Goal: Navigation & Orientation: Find specific page/section

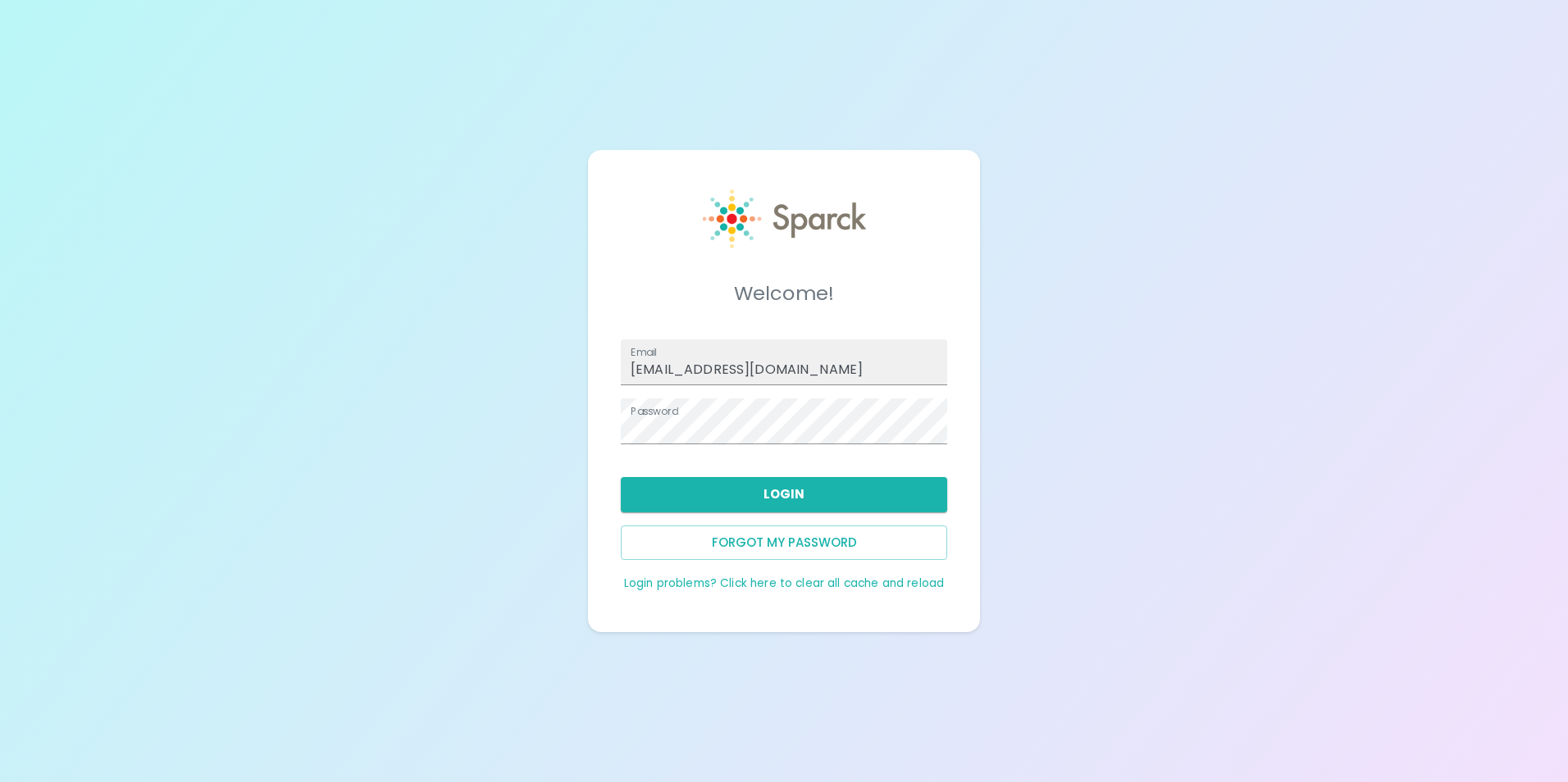
click at [746, 514] on div "Forgot my password" at bounding box center [777, 536] width 340 height 48
click at [762, 503] on button "Login" at bounding box center [784, 494] width 326 height 34
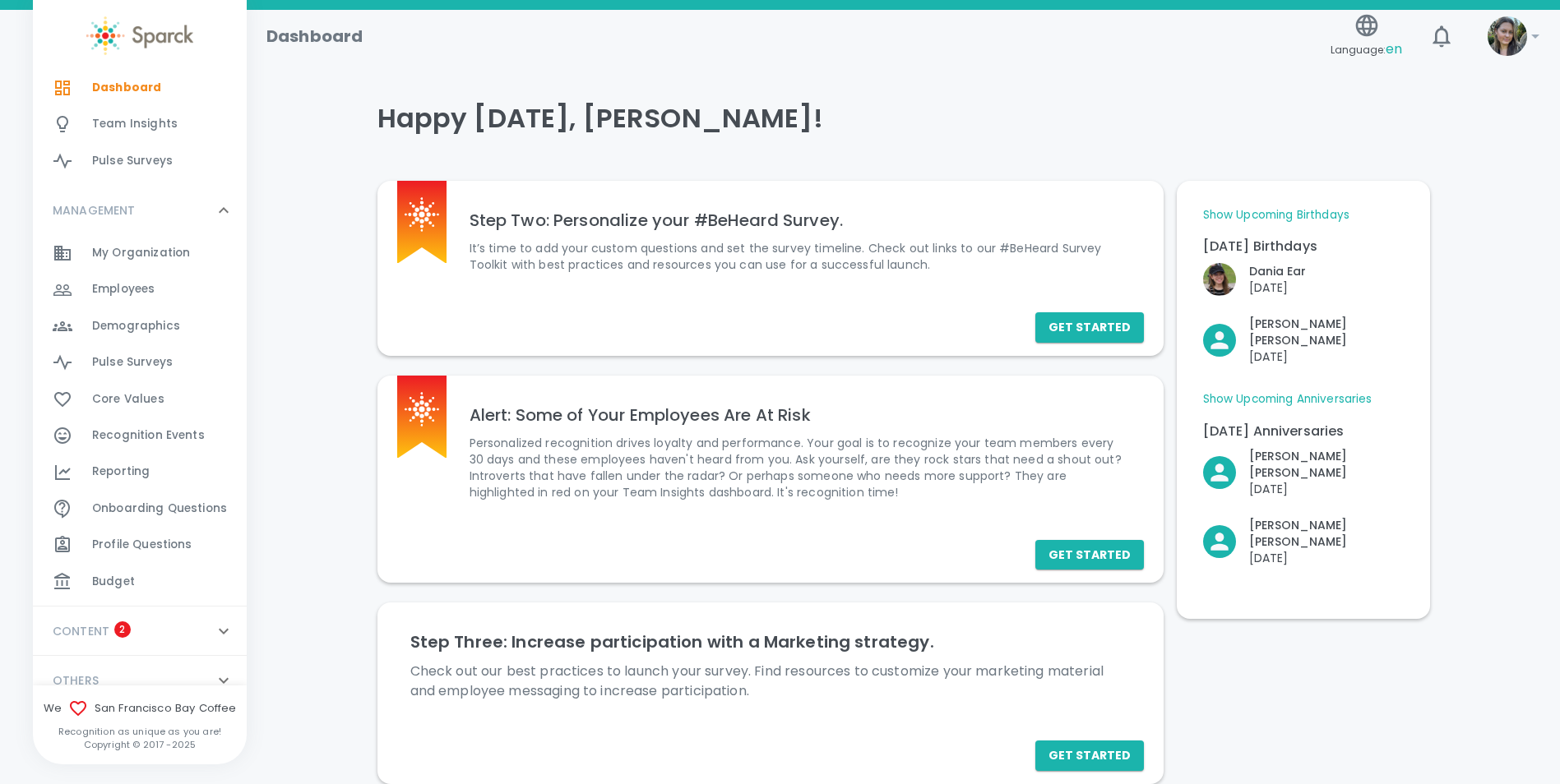
scroll to position [220, 0]
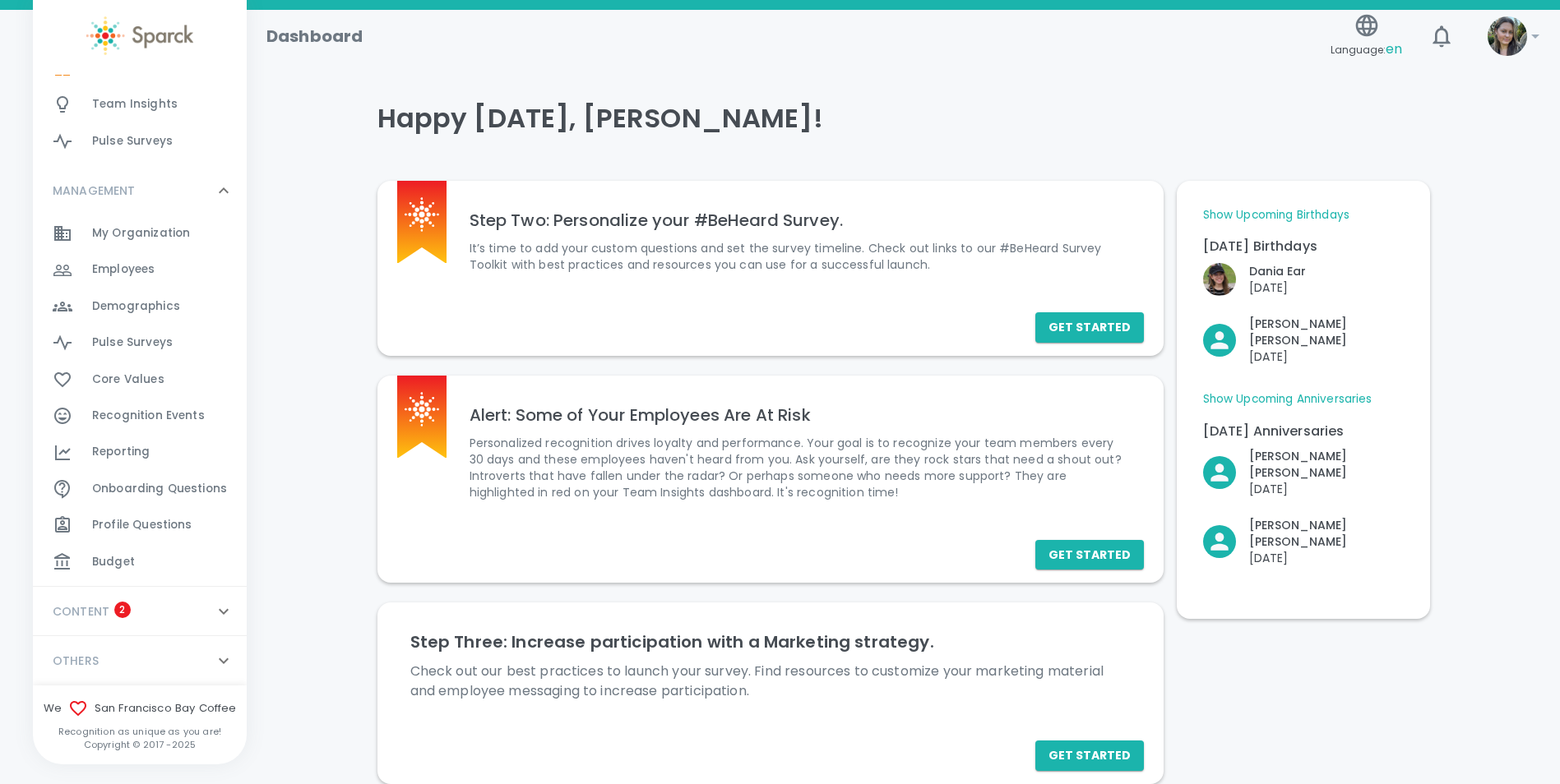
click at [146, 569] on div "Budget 0" at bounding box center [169, 562] width 155 height 23
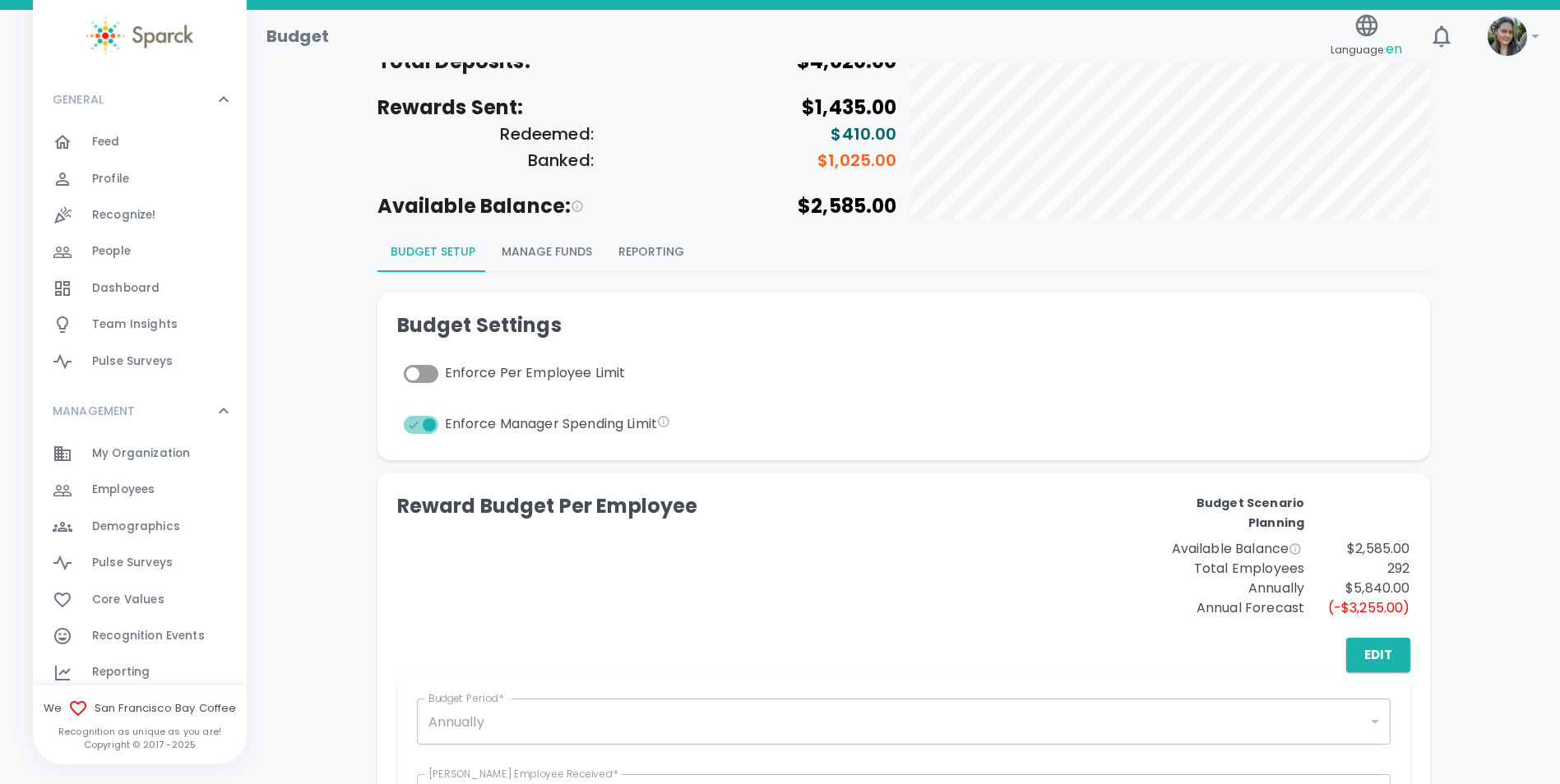
scroll to position [82, 0]
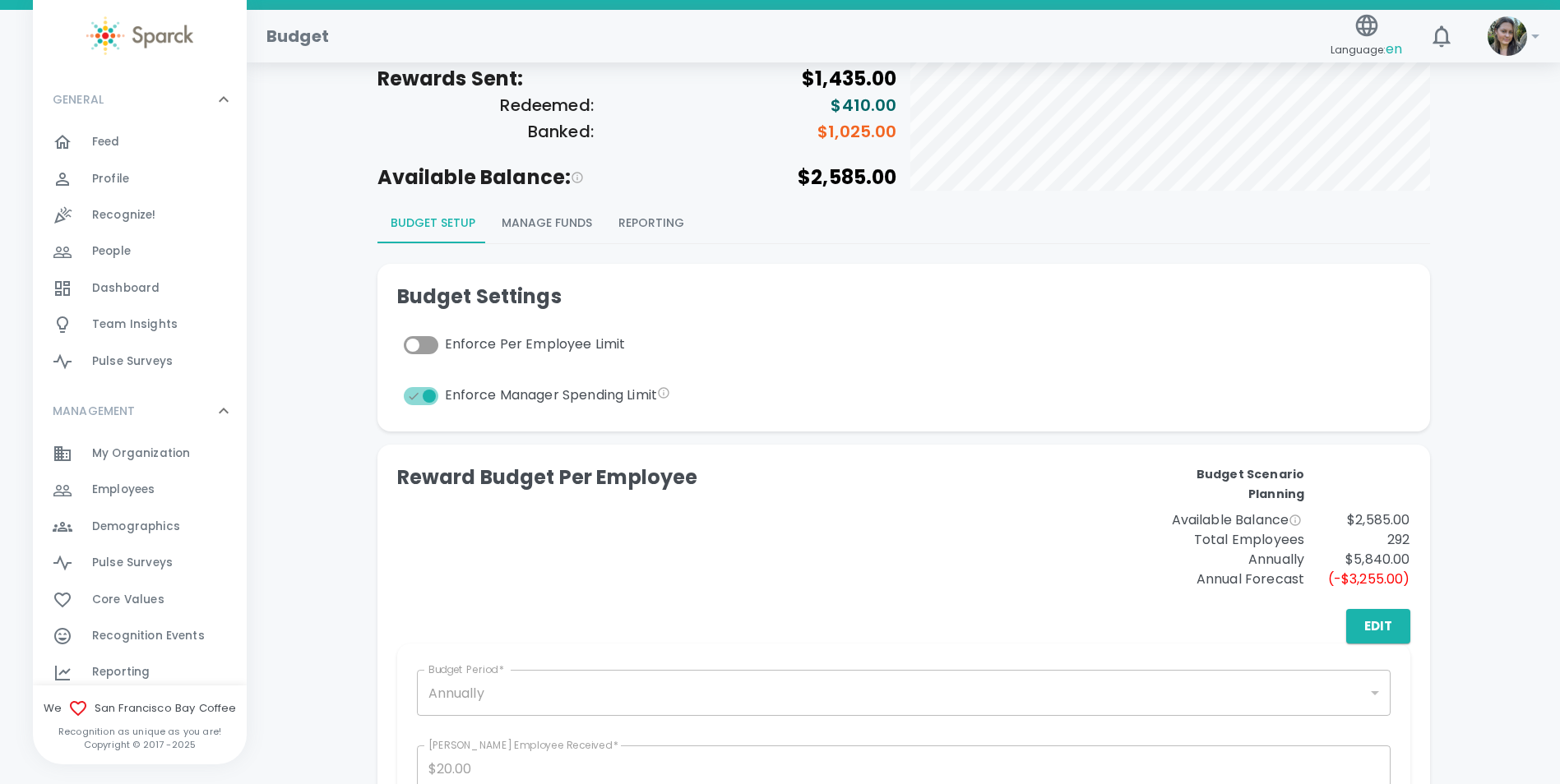
click at [641, 212] on button "Reporting" at bounding box center [651, 224] width 92 height 40
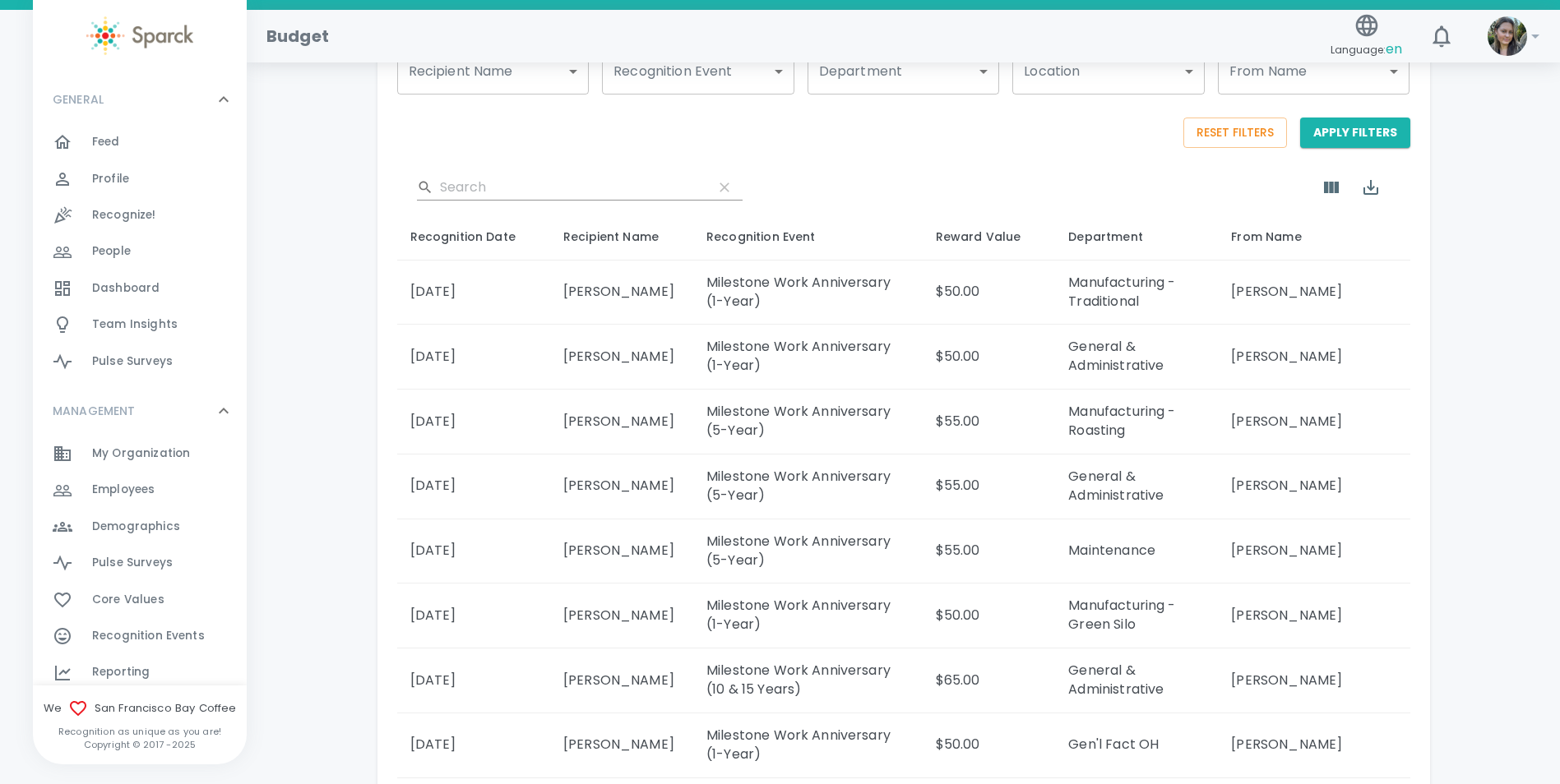
scroll to position [361, 0]
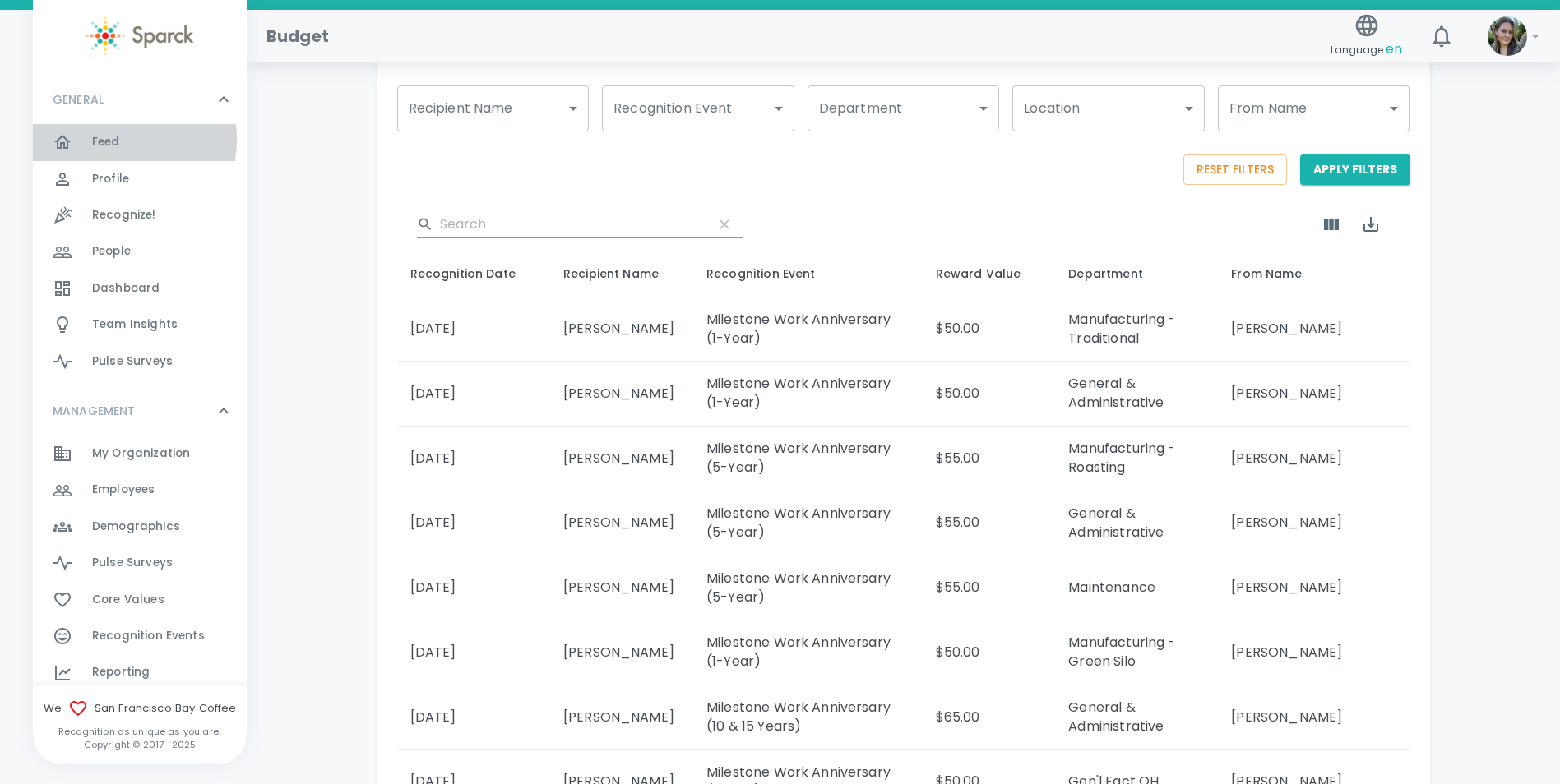
click at [105, 139] on span "Feed" at bounding box center [106, 142] width 28 height 17
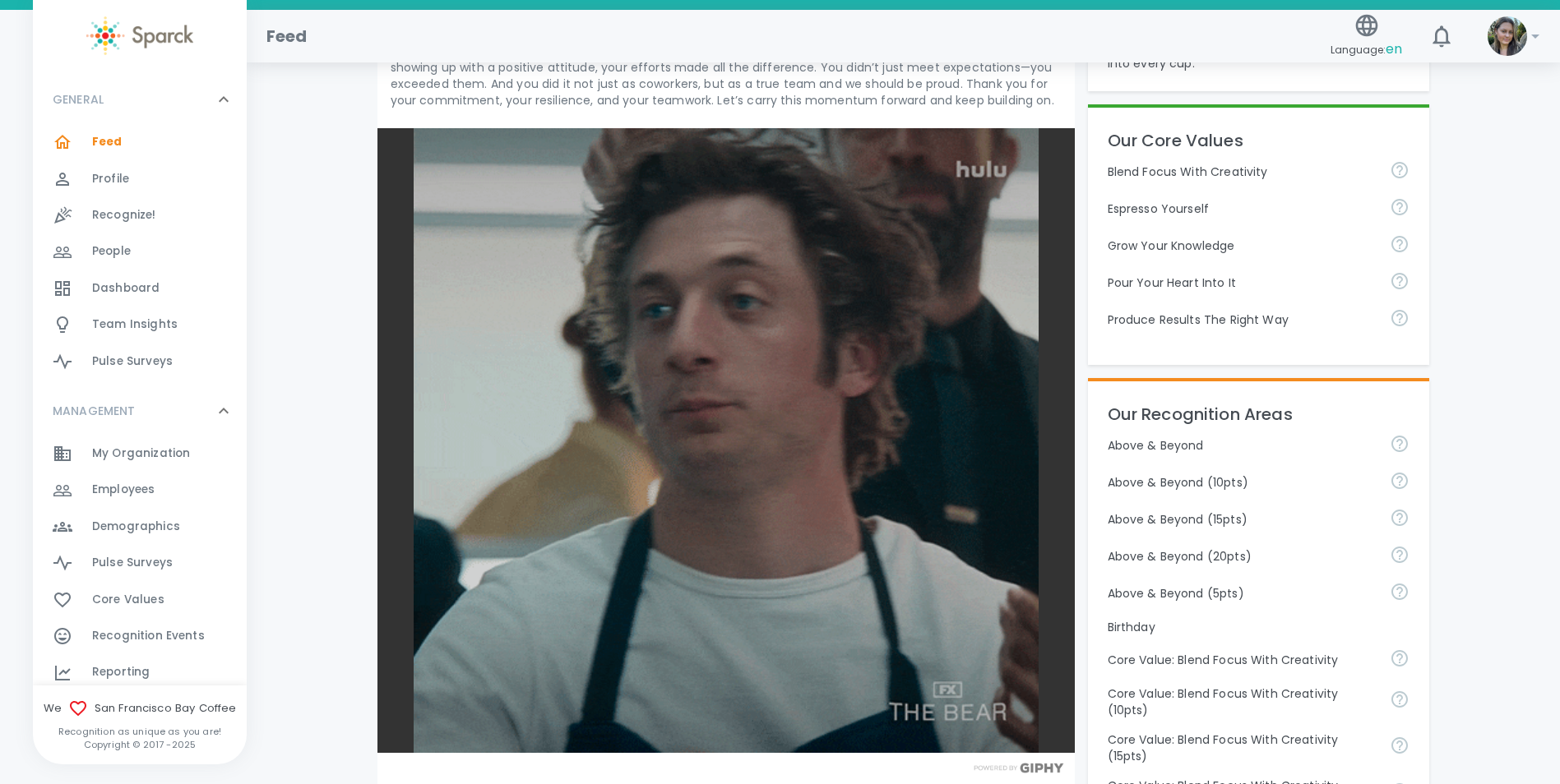
scroll to position [575, 0]
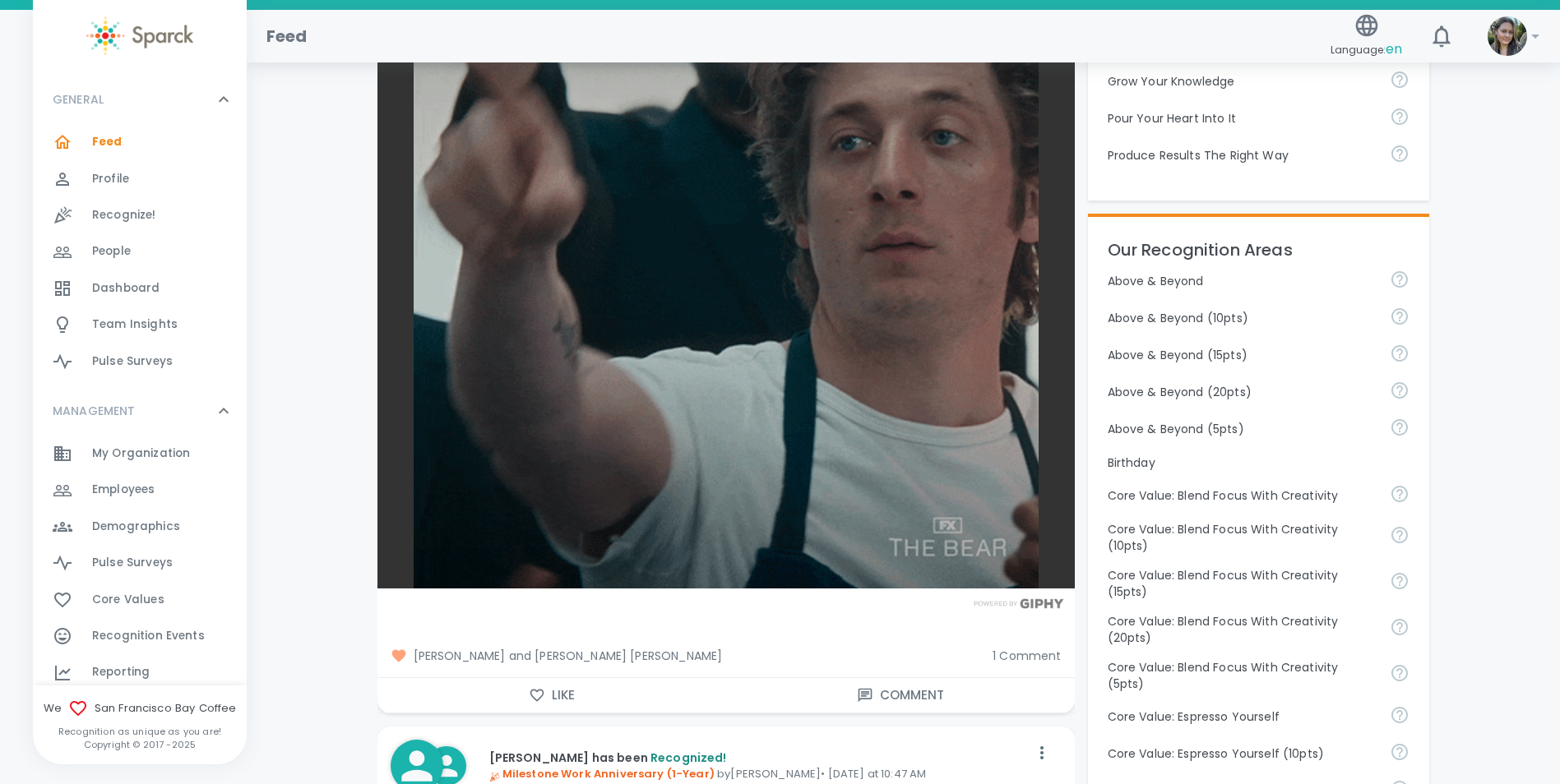
click at [549, 698] on button "Like" at bounding box center [552, 695] width 348 height 34
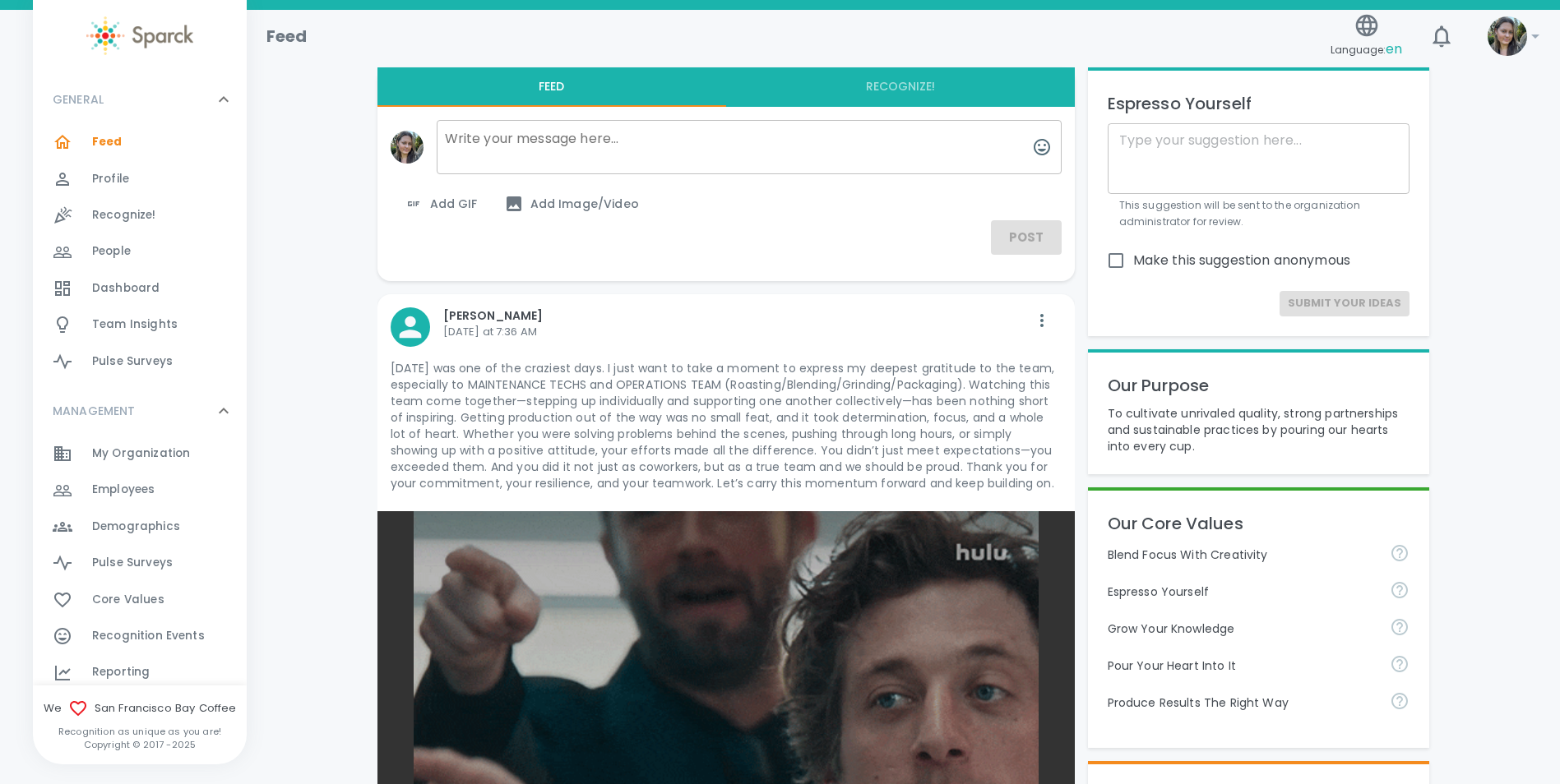
scroll to position [0, 0]
